Goal: Information Seeking & Learning: Learn about a topic

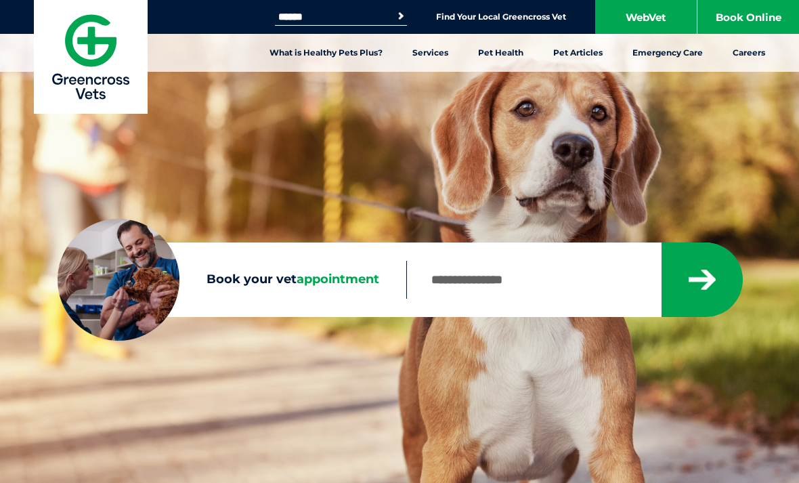
click at [475, 371] on div "Book your vet appointment Sorry, no results within 20km Check your entry and tr…" at bounding box center [399, 241] width 799 height 483
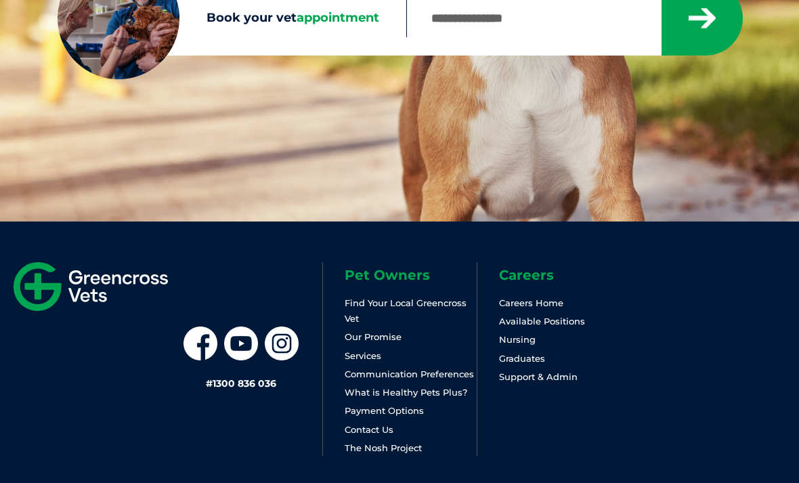
scroll to position [318, 0]
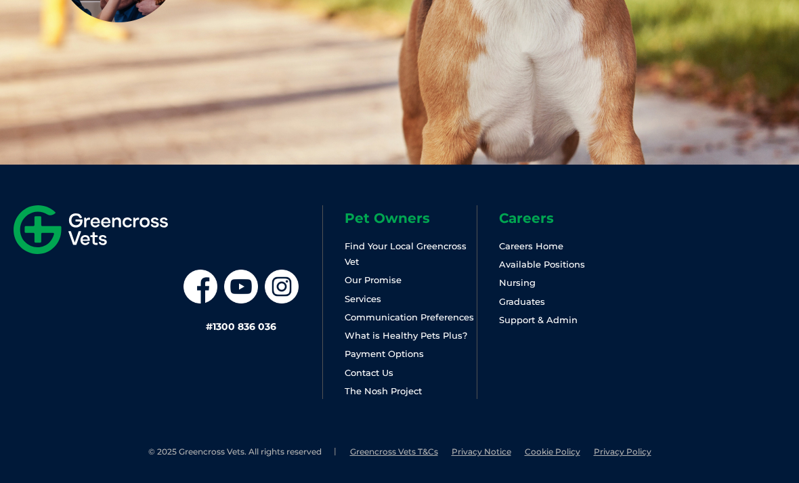
click at [359, 267] on link "Find Your Local Greencross Vet" at bounding box center [406, 253] width 122 height 26
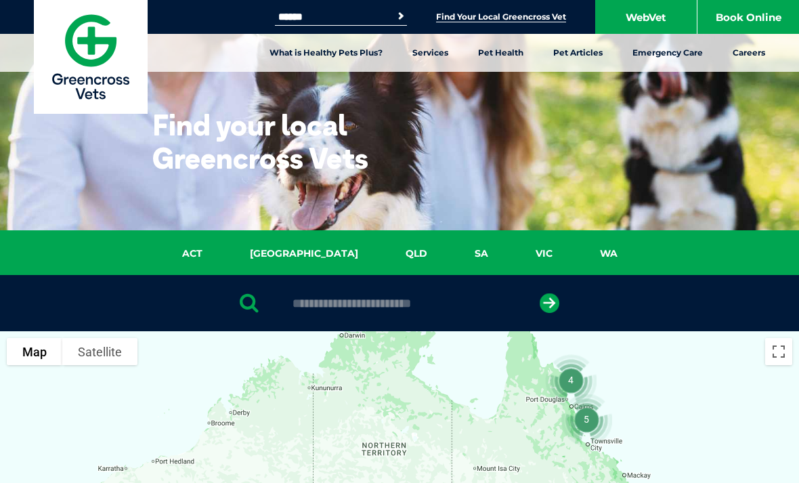
click at [664, 52] on link "Emergency Care" at bounding box center [668, 53] width 100 height 38
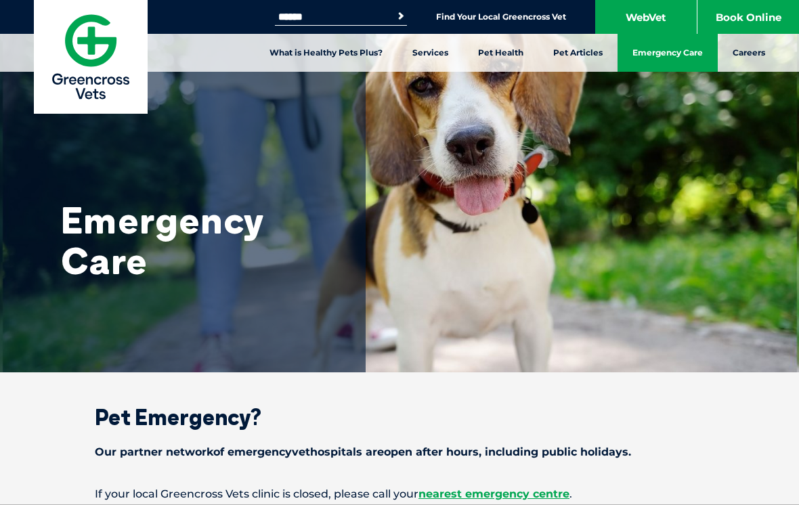
click at [360, 172] on link "Cat Articles" at bounding box center [346, 171] width 51 height 12
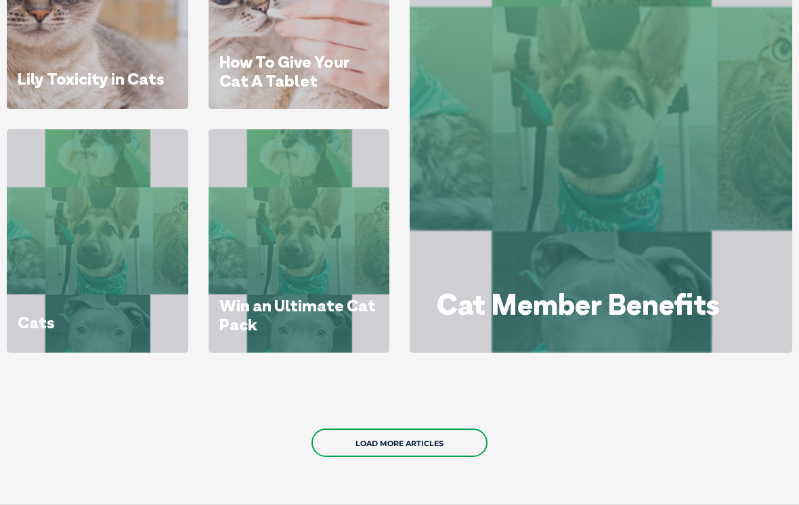
scroll to position [834, 0]
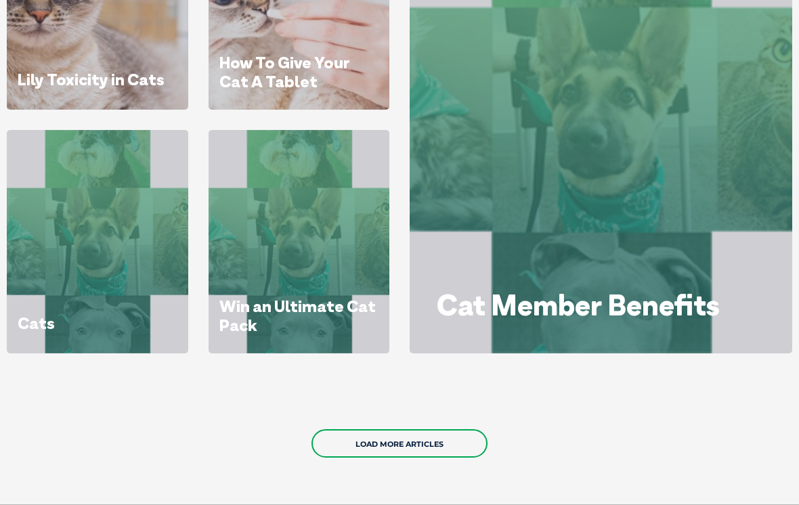
click at [297, 335] on icon at bounding box center [299, 346] width 22 height 22
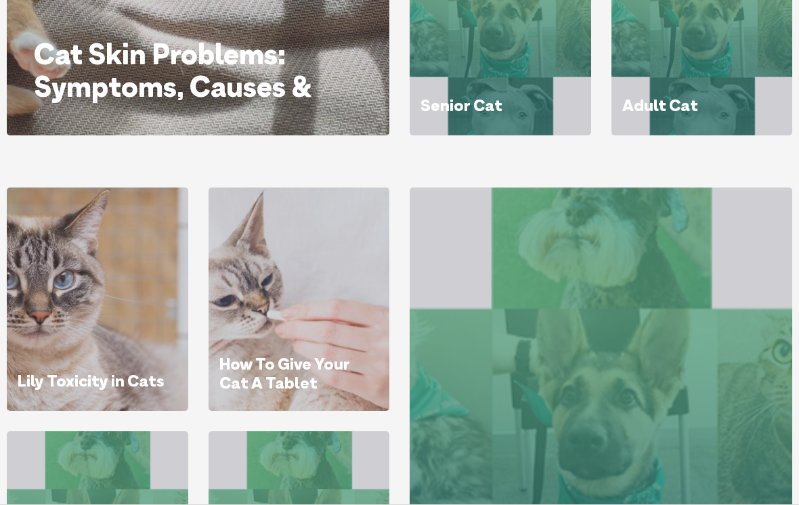
scroll to position [533, 0]
click at [308, 393] on icon at bounding box center [299, 404] width 22 height 22
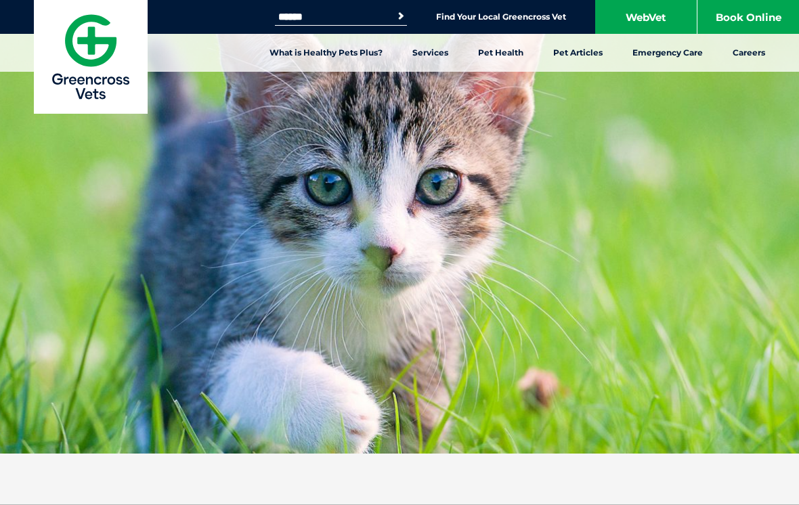
click at [66, 2] on img at bounding box center [91, 57] width 114 height 114
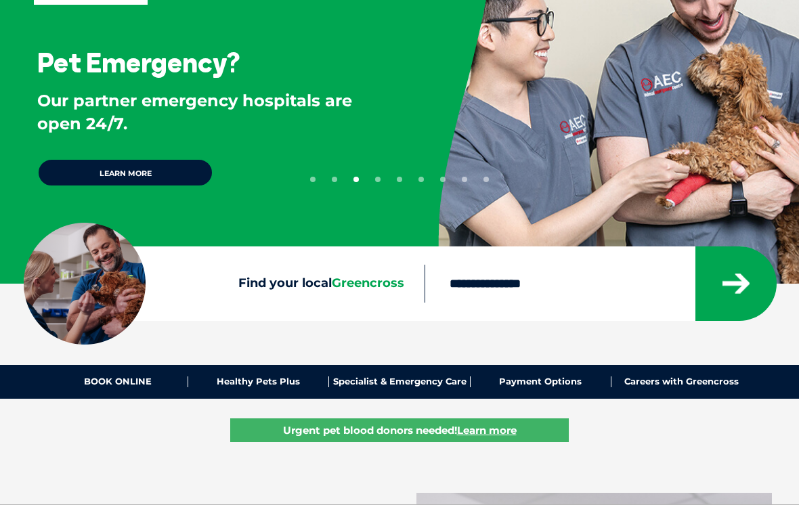
scroll to position [108, 0]
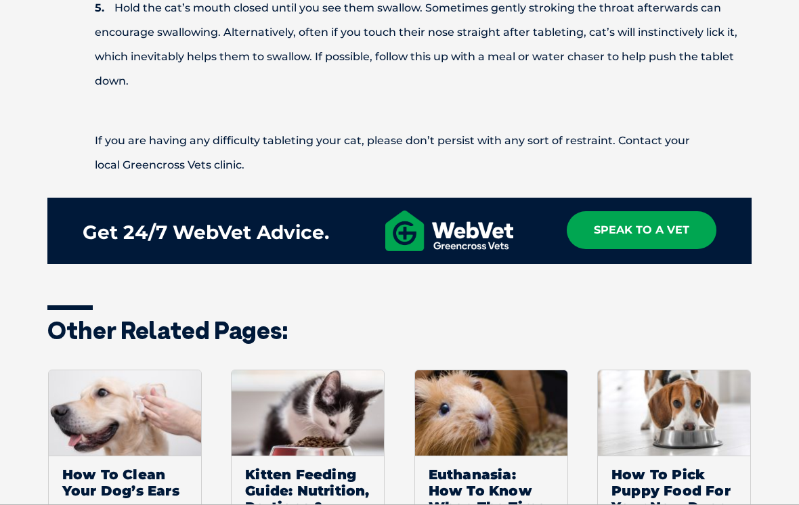
scroll to position [1313, 0]
